Goal: Obtain resource: Obtain resource

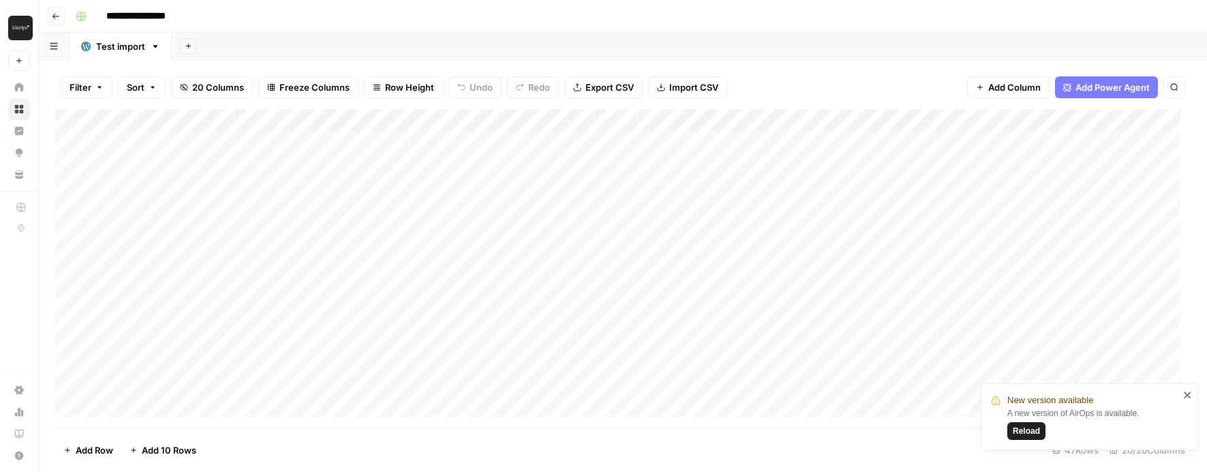
click at [60, 20] on button "Go back" at bounding box center [56, 16] width 18 height 18
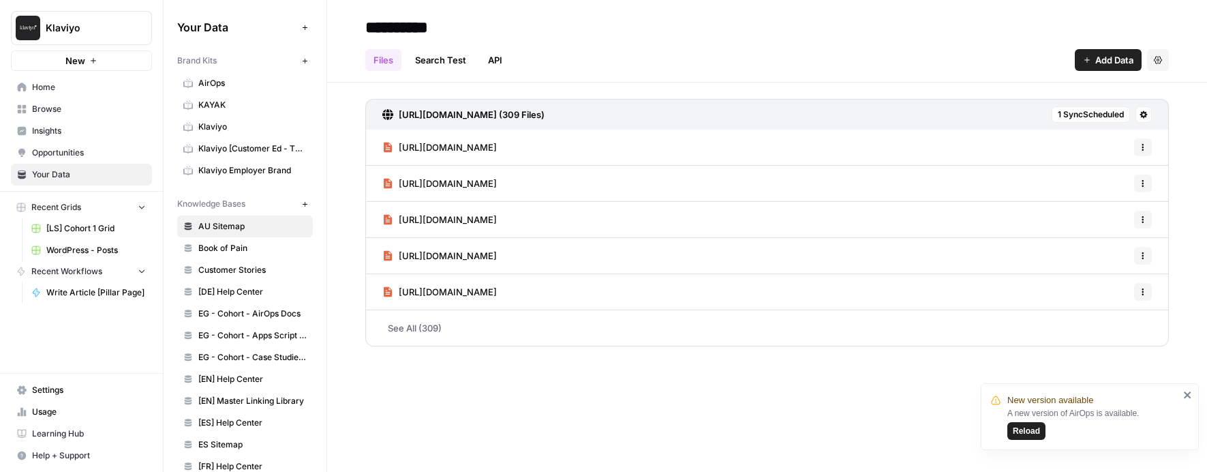
click at [93, 64] on icon "button" at bounding box center [93, 61] width 8 height 8
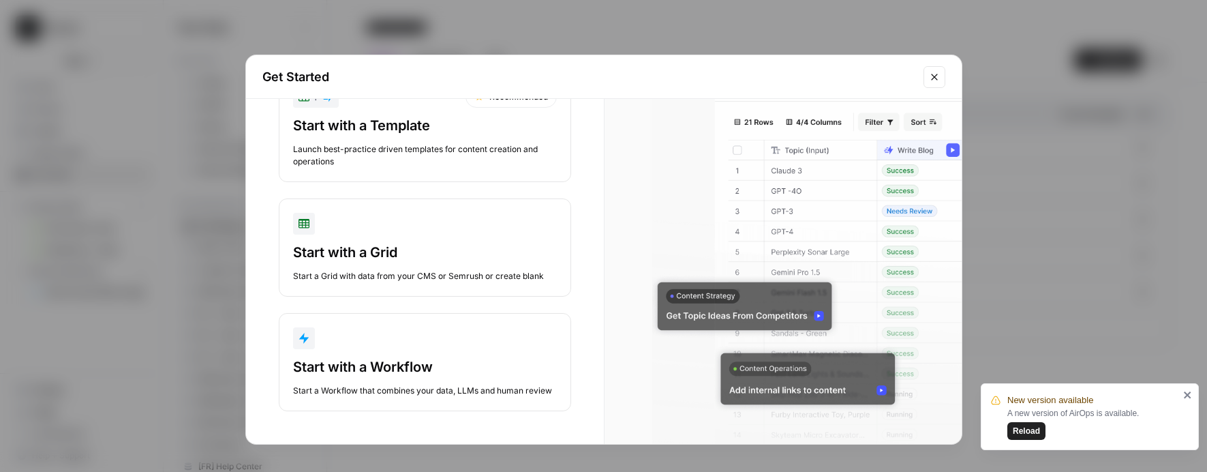
scroll to position [72, 0]
click at [378, 155] on button "+ Recommended Start with a Template Launch best-practice driven templates for c…" at bounding box center [425, 127] width 292 height 110
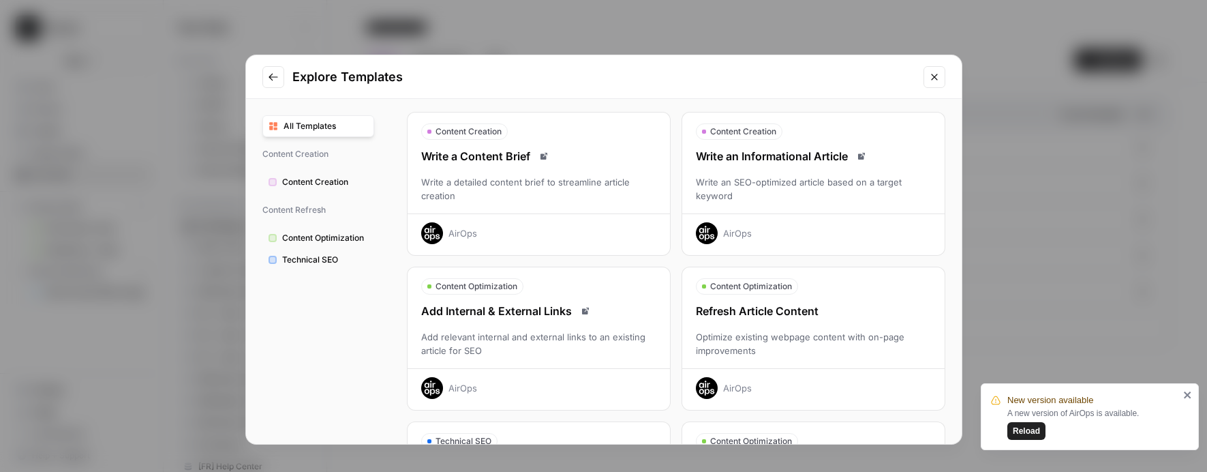
scroll to position [43, 0]
click at [829, 174] on div "Write an SEO-optimized article based on a target keyword" at bounding box center [813, 187] width 262 height 27
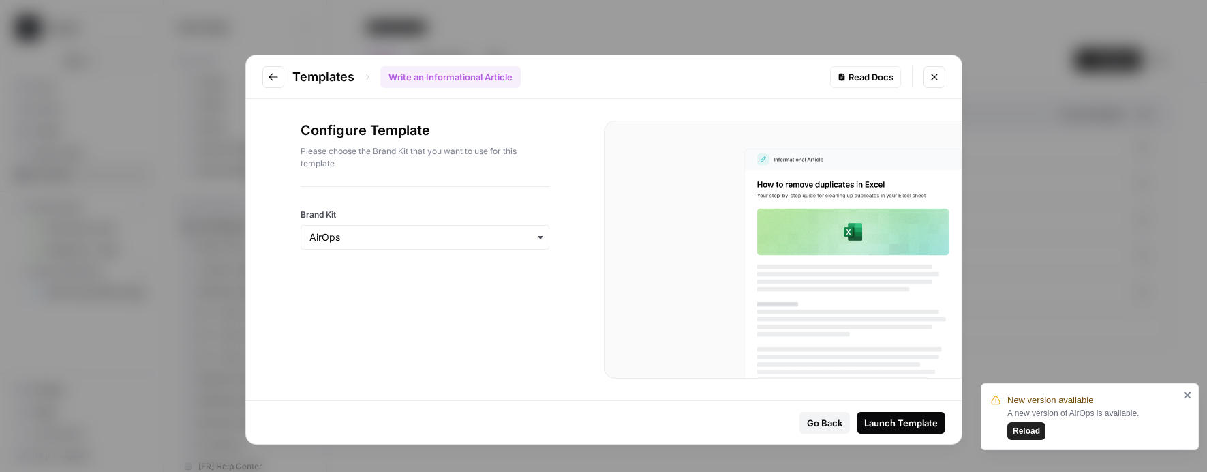
click at [537, 240] on icon "button" at bounding box center [540, 237] width 11 height 11
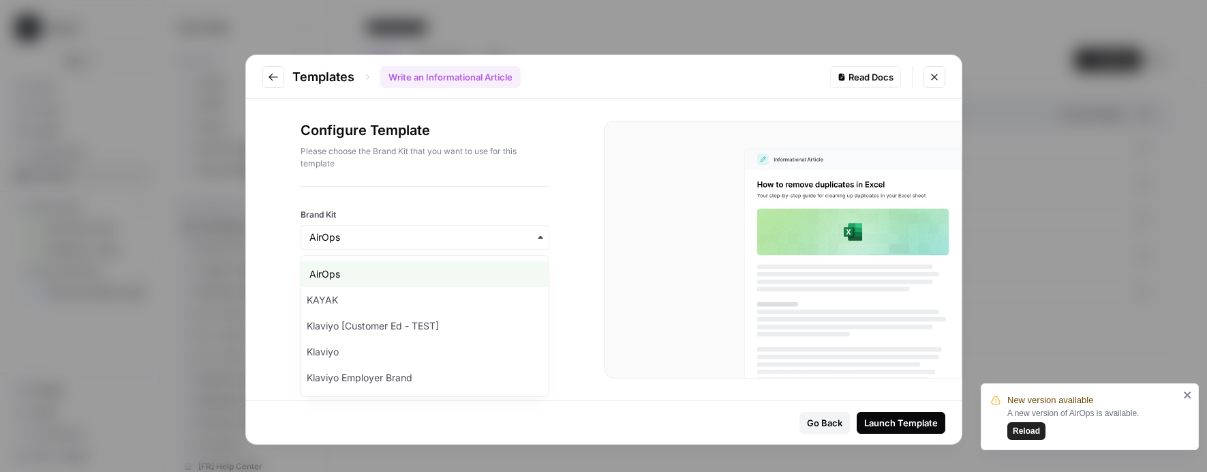
click at [539, 242] on icon "button" at bounding box center [540, 237] width 11 height 11
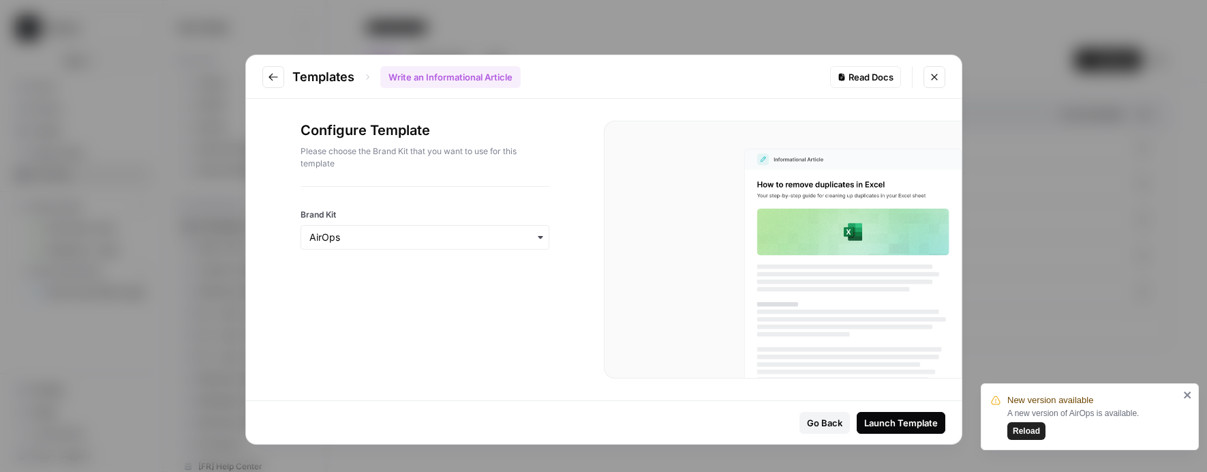
click at [539, 242] on icon "button" at bounding box center [540, 237] width 11 height 11
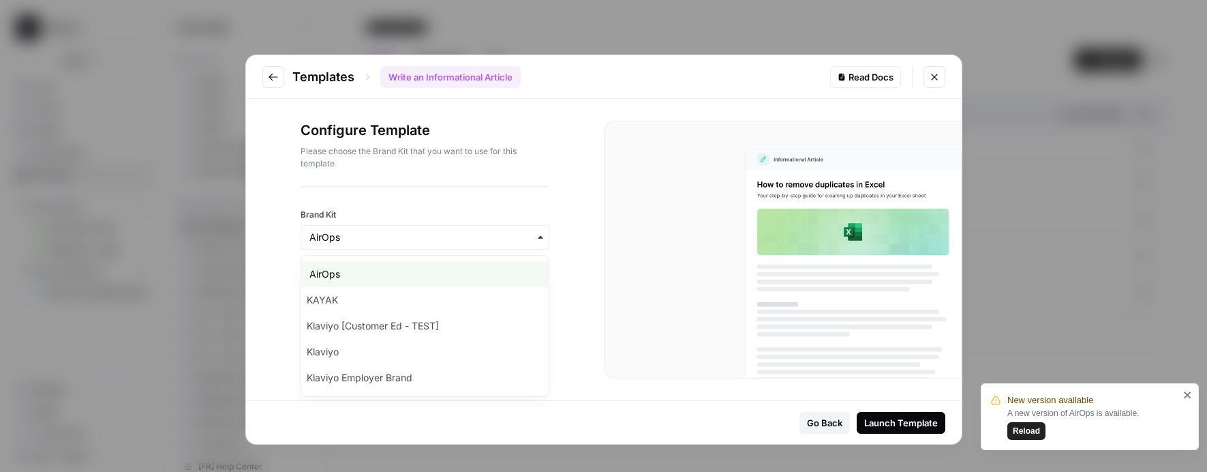
click at [932, 75] on icon "Close modal" at bounding box center [934, 77] width 6 height 6
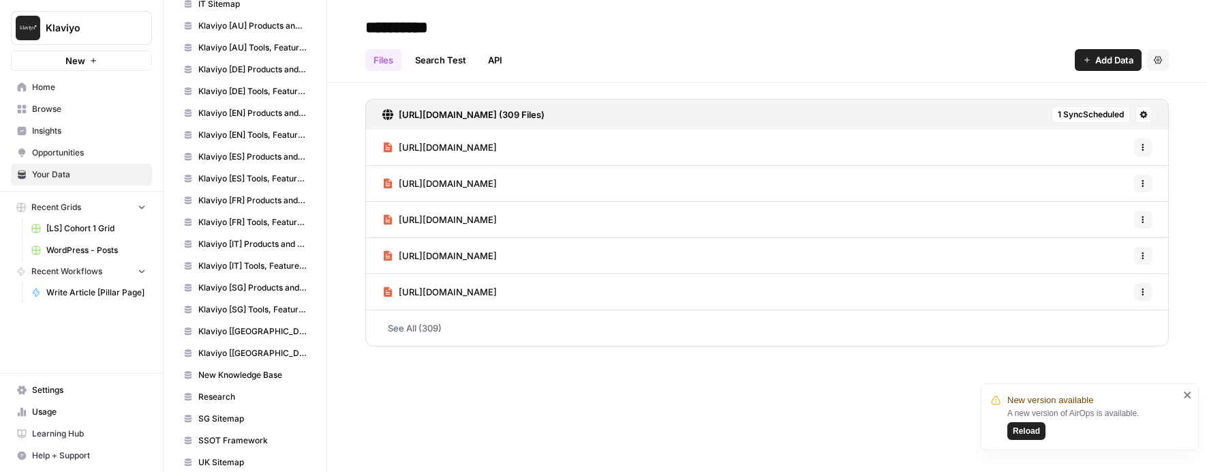
scroll to position [589, 0]
